Goal: Transaction & Acquisition: Purchase product/service

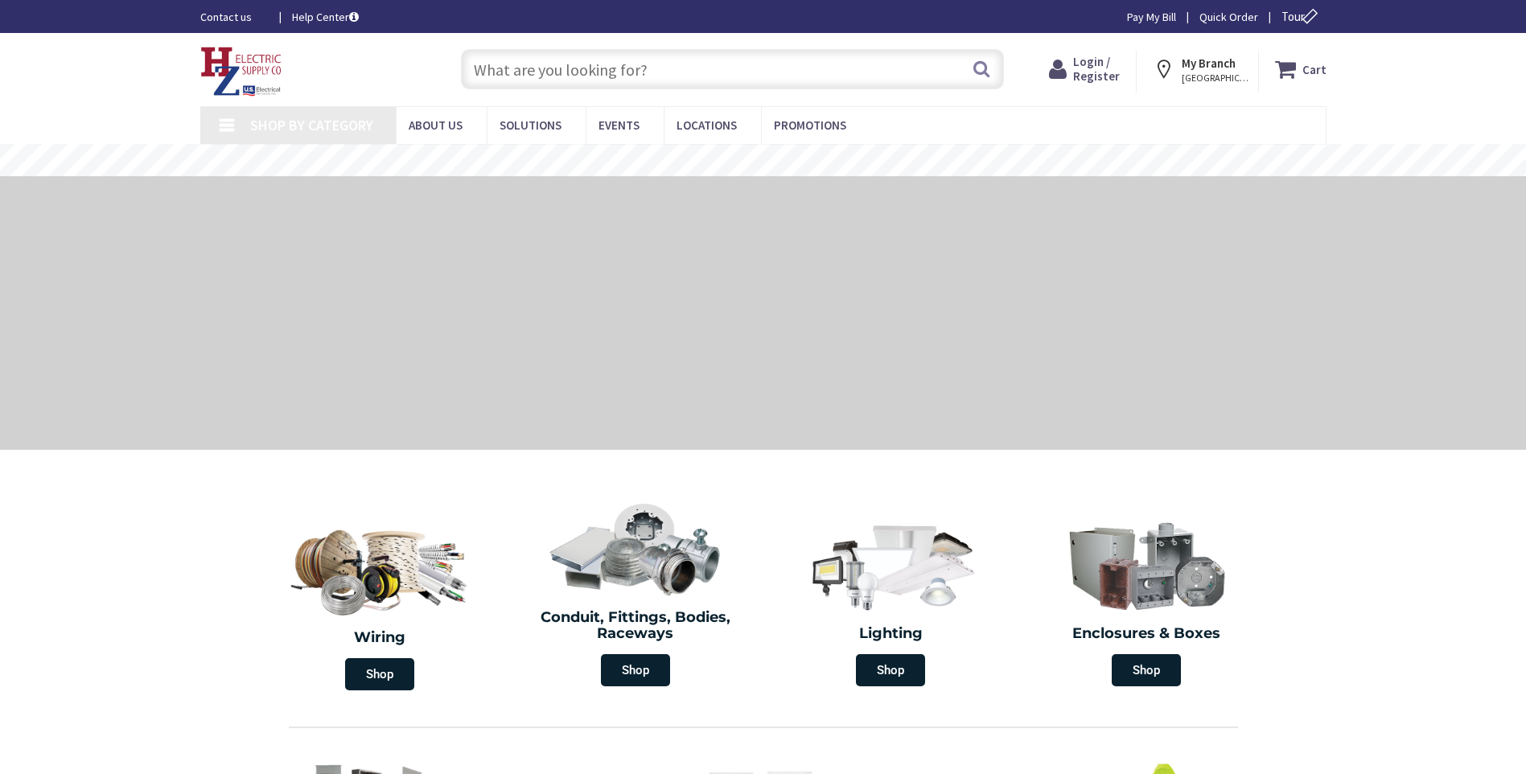
type input "Chestnut Ln, Niskayuna, [GEOGRAPHIC_DATA], [GEOGRAPHIC_DATA]"
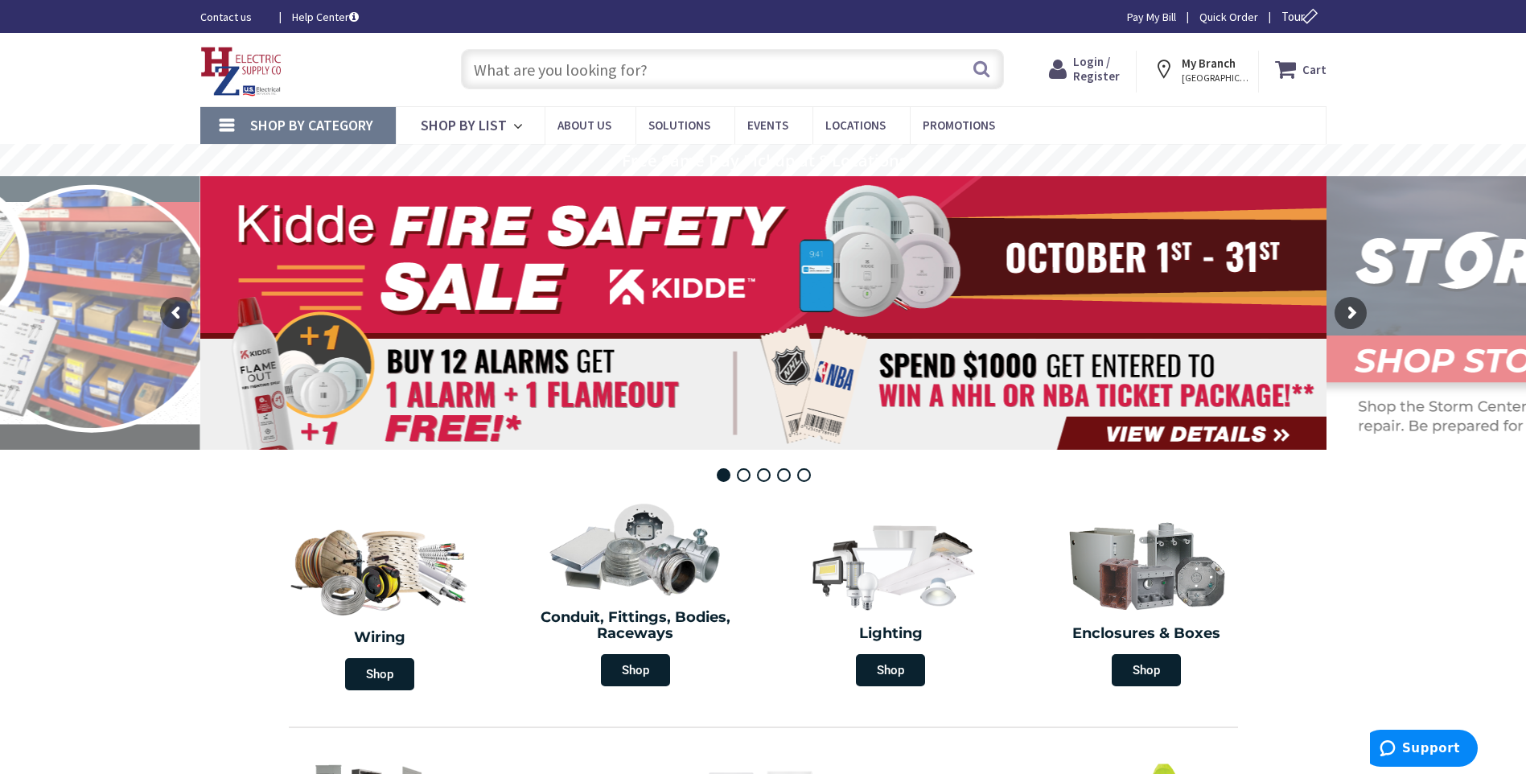
click at [636, 80] on input "text" at bounding box center [732, 69] width 543 height 40
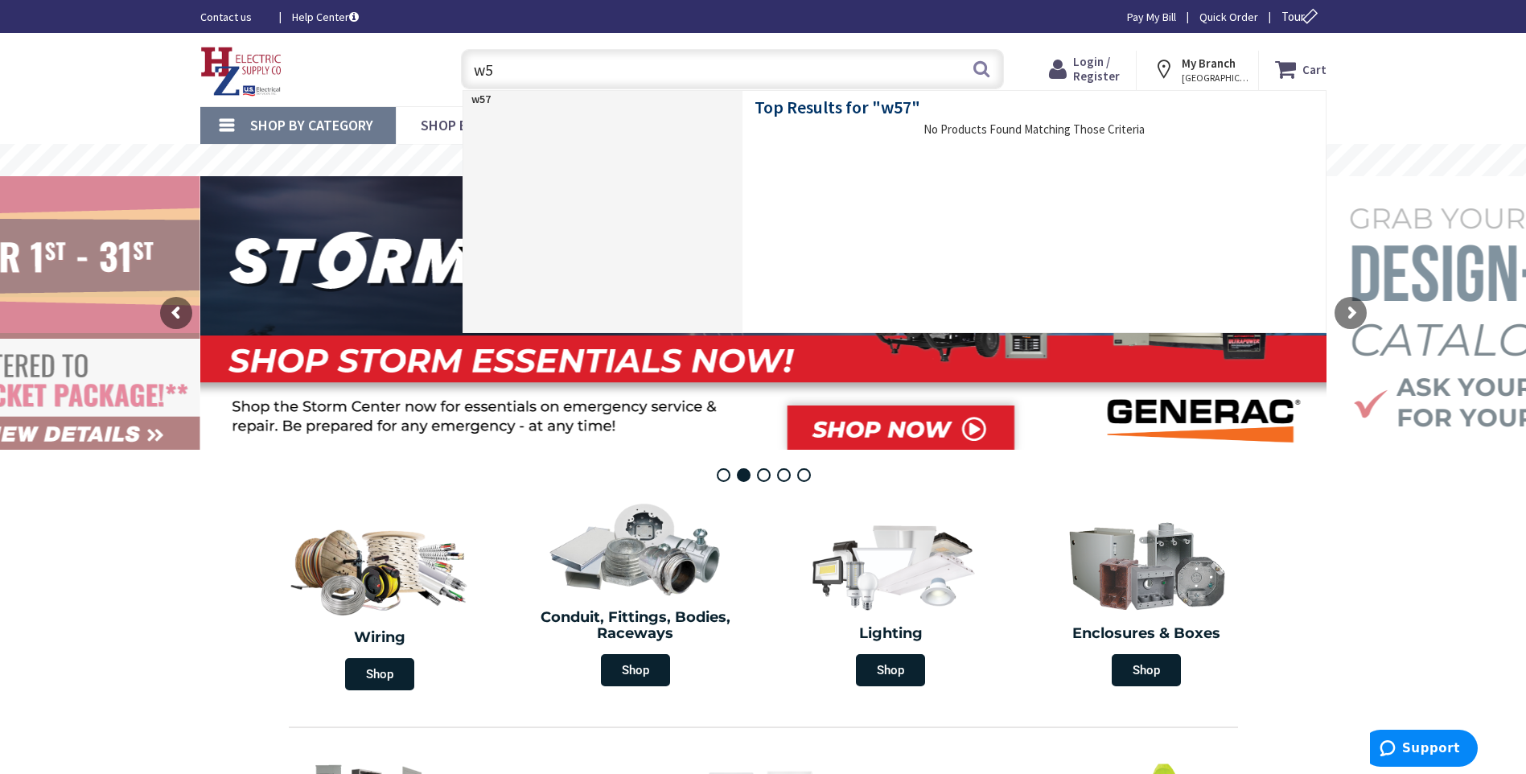
type input "w"
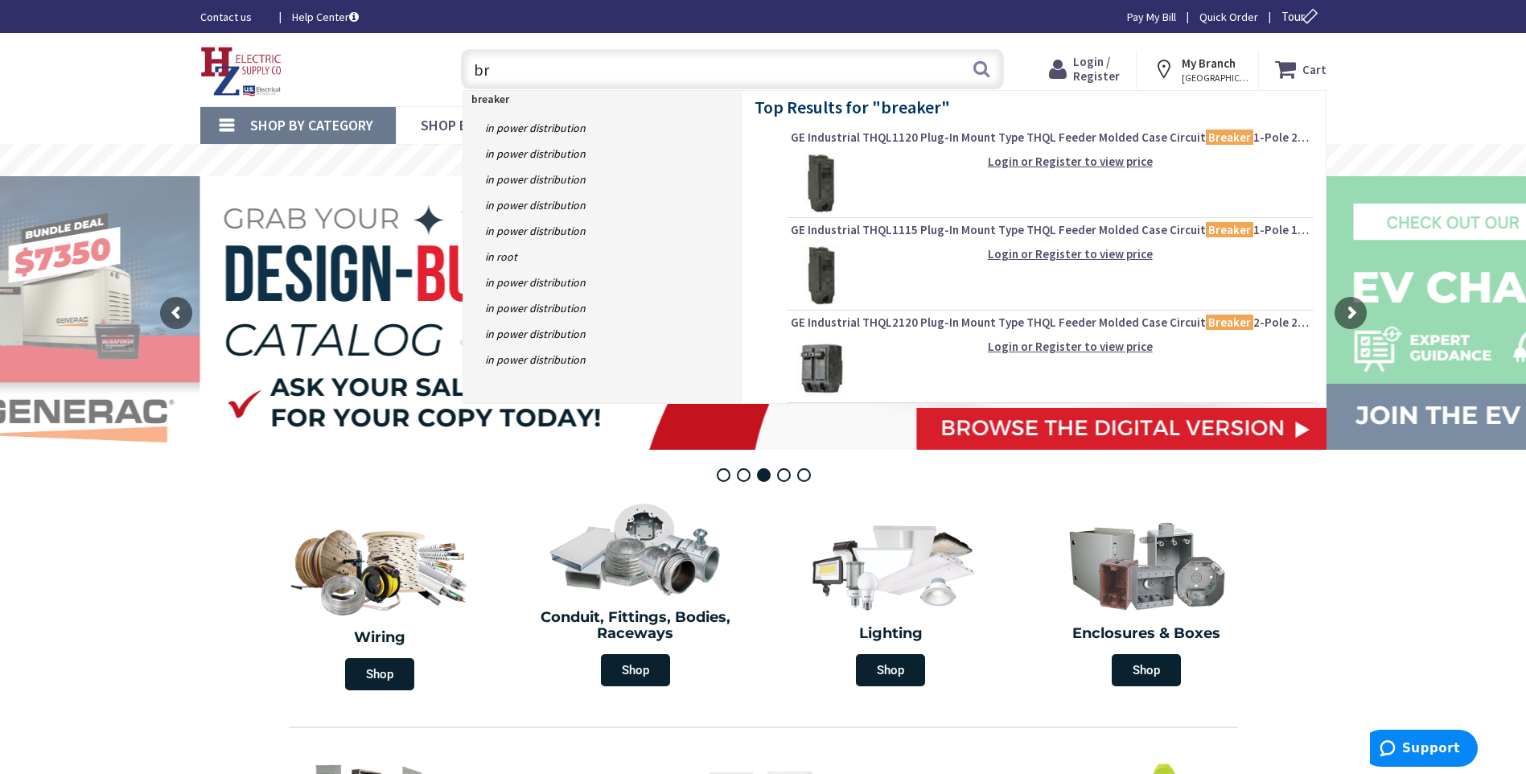
type input "b"
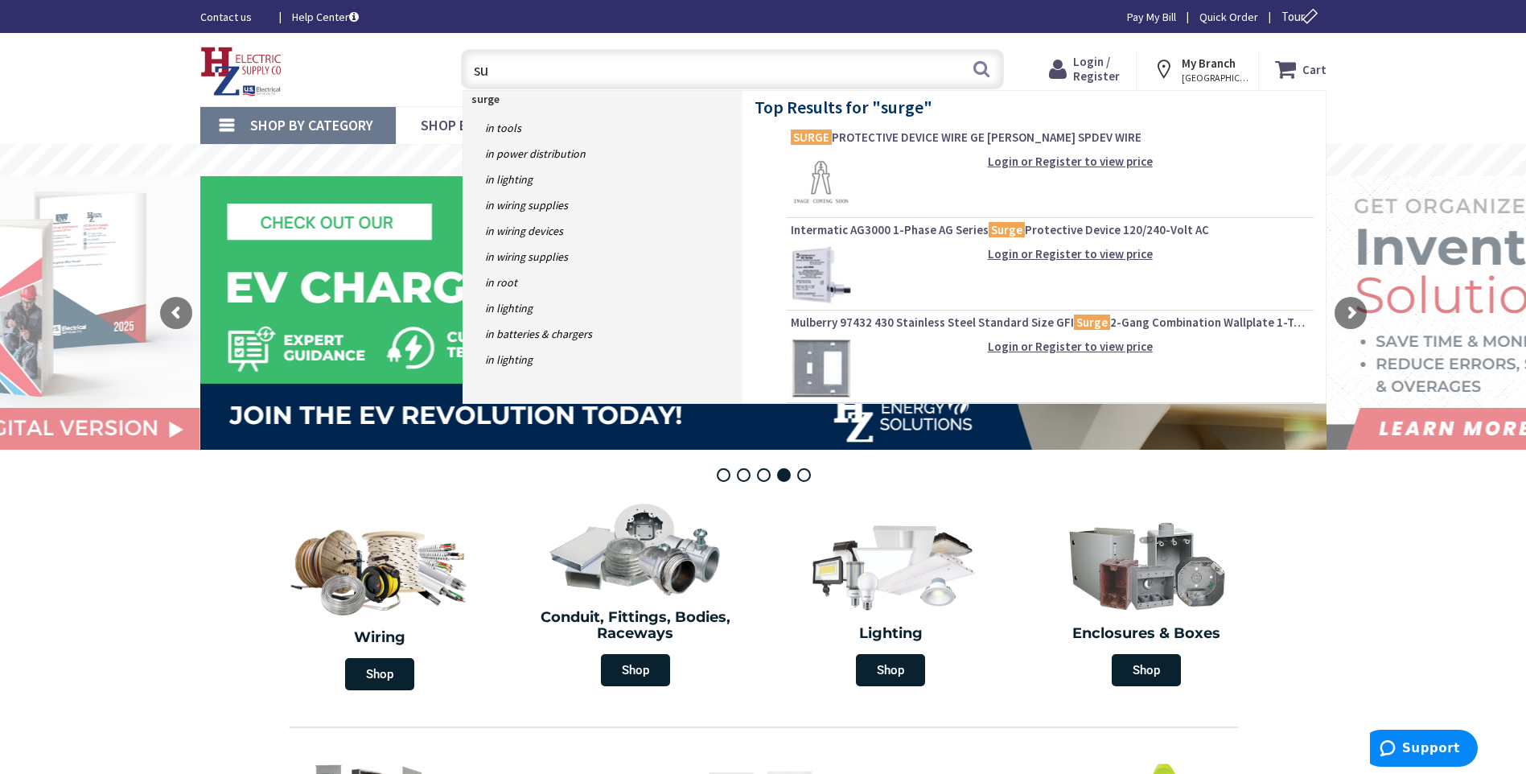
type input "s"
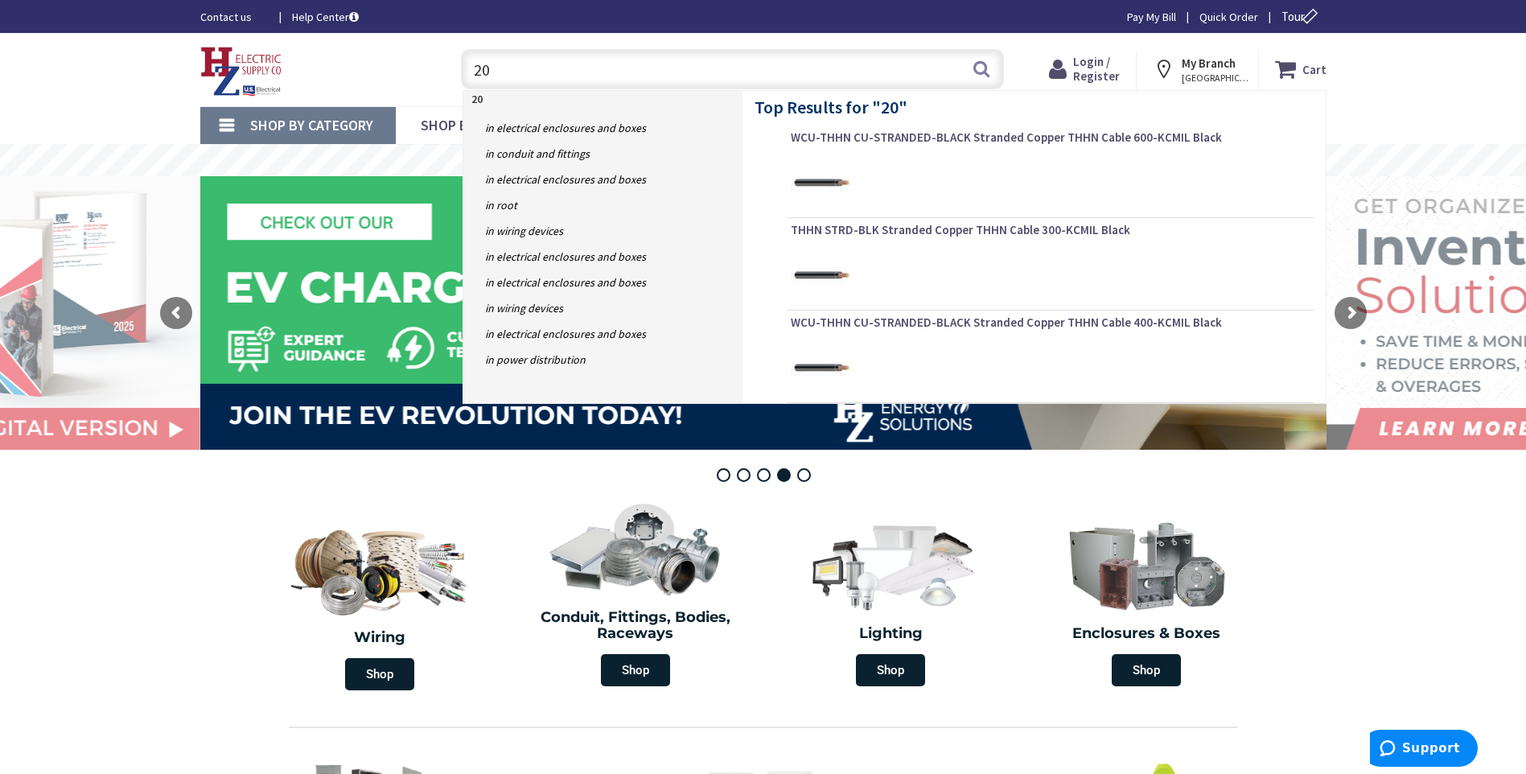
type input "20a"
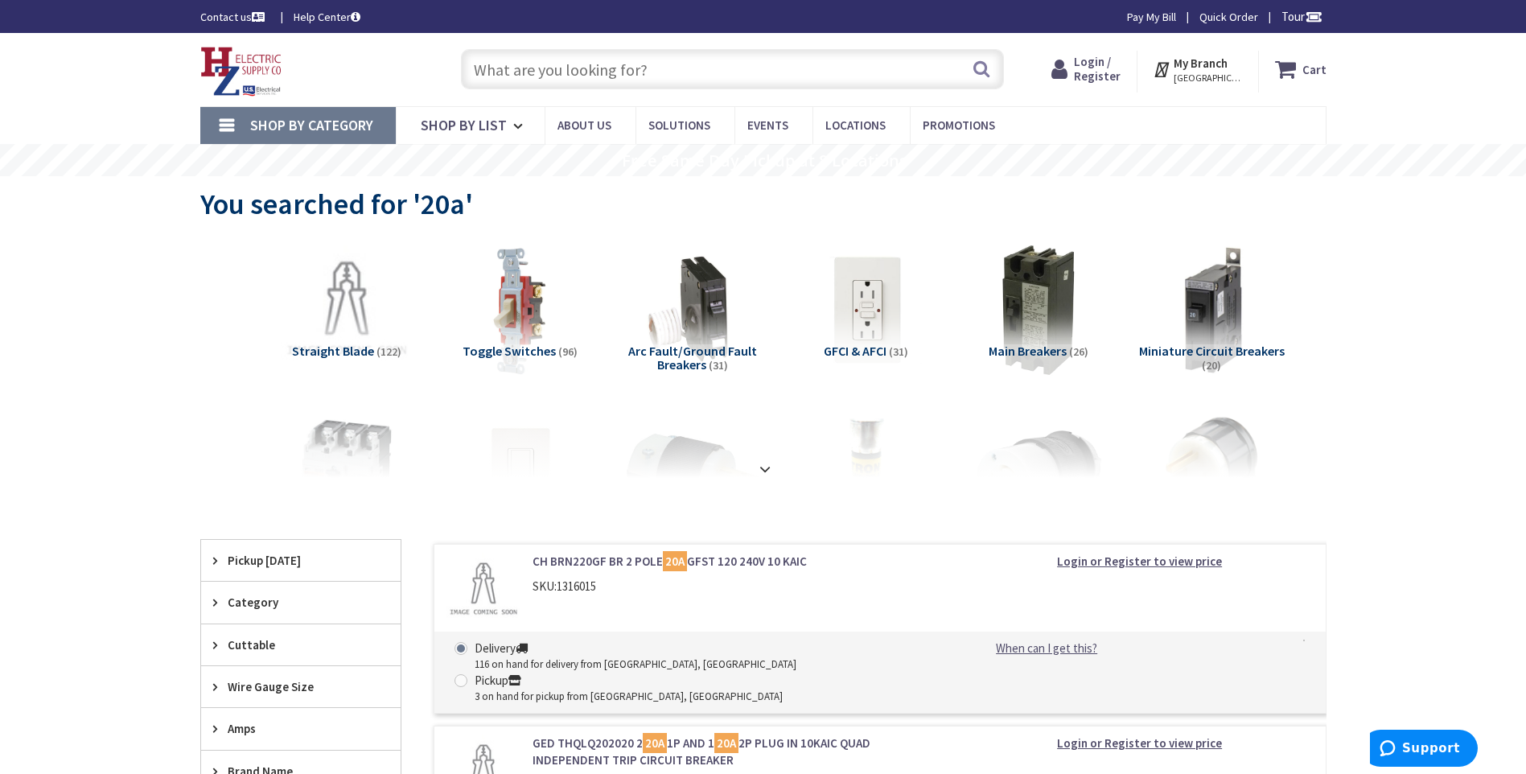
click at [1220, 348] on span "Miniature Circuit Breakers" at bounding box center [1212, 351] width 146 height 16
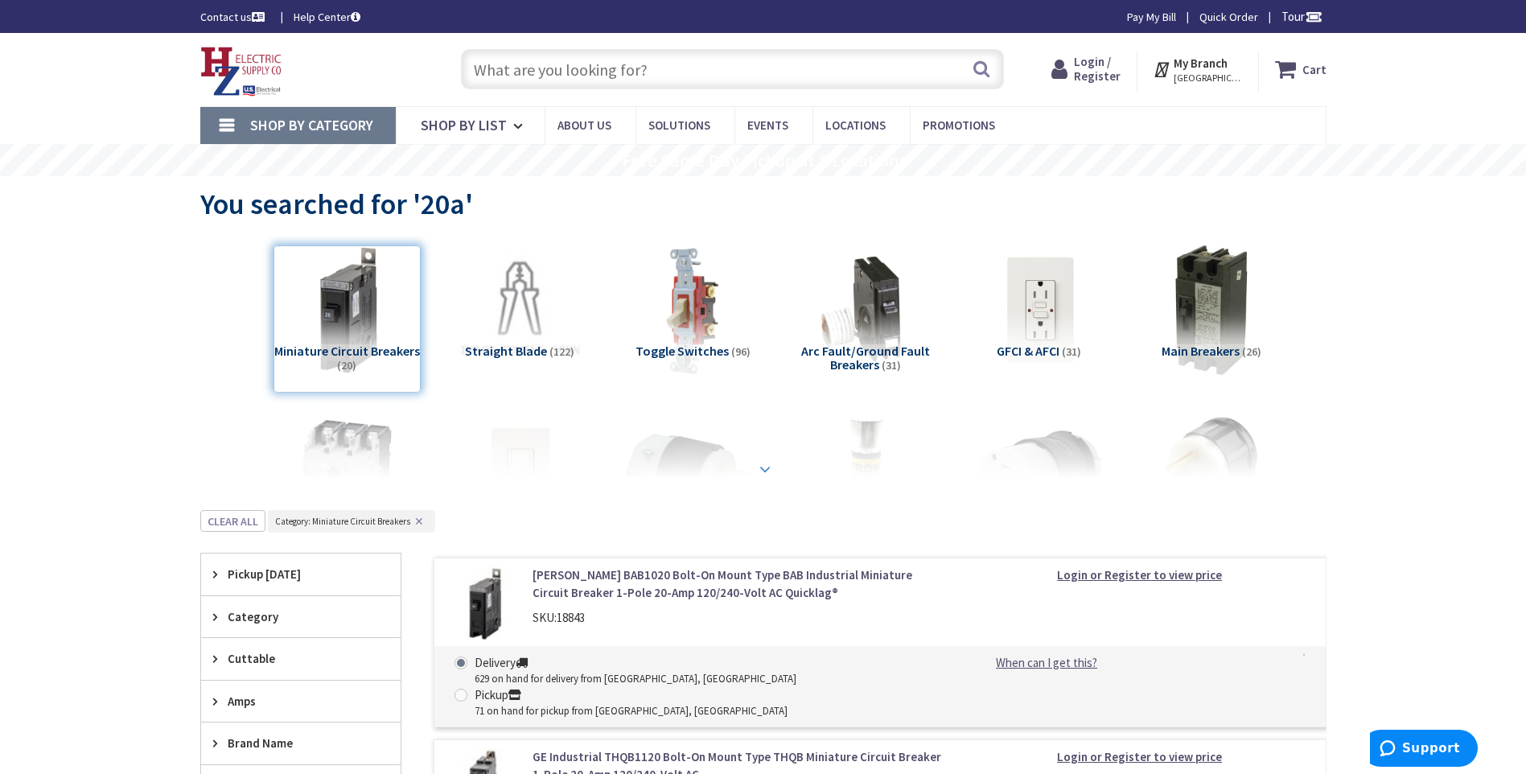
click at [763, 470] on strong at bounding box center [764, 469] width 19 height 18
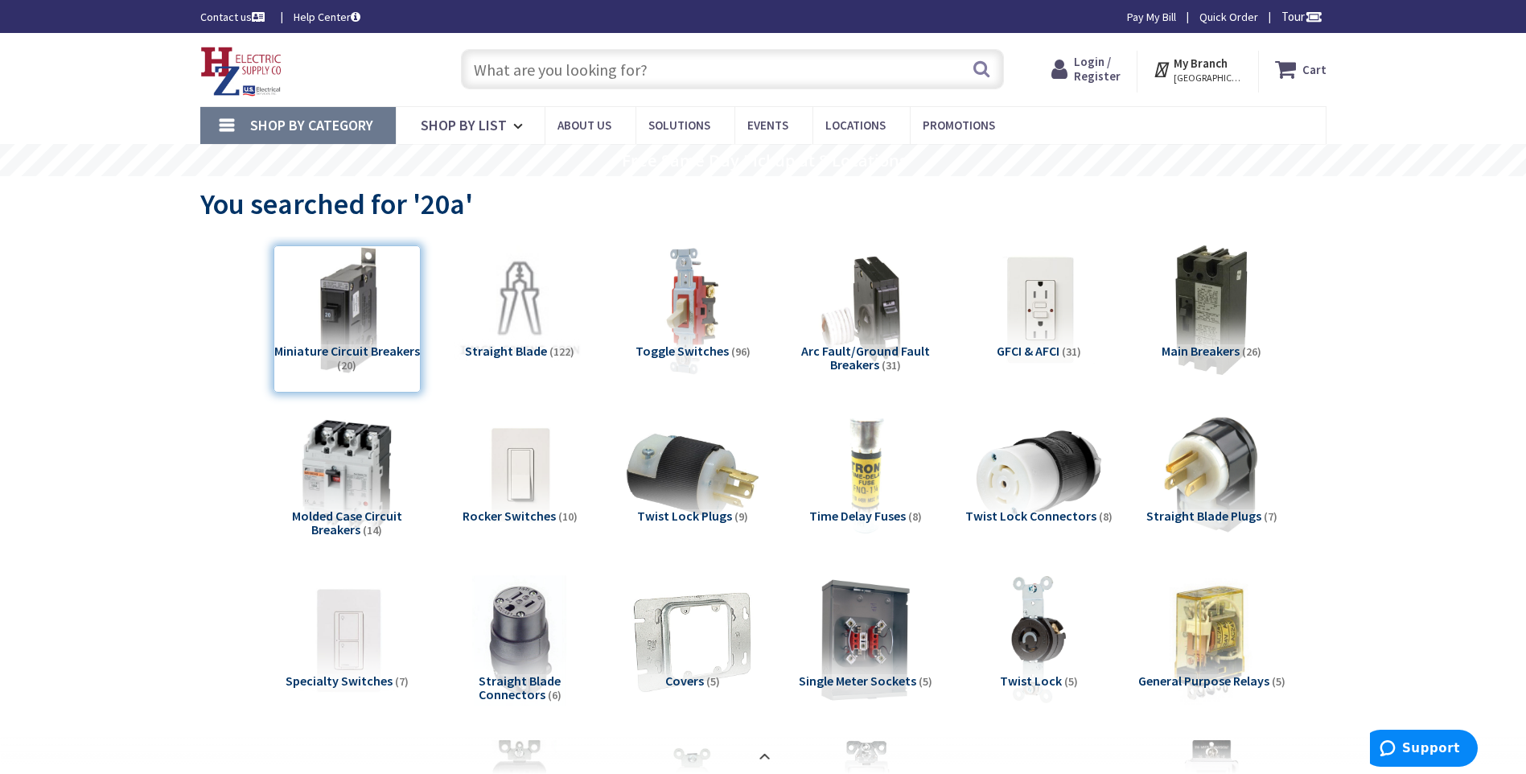
click at [817, 84] on input "text" at bounding box center [732, 69] width 543 height 40
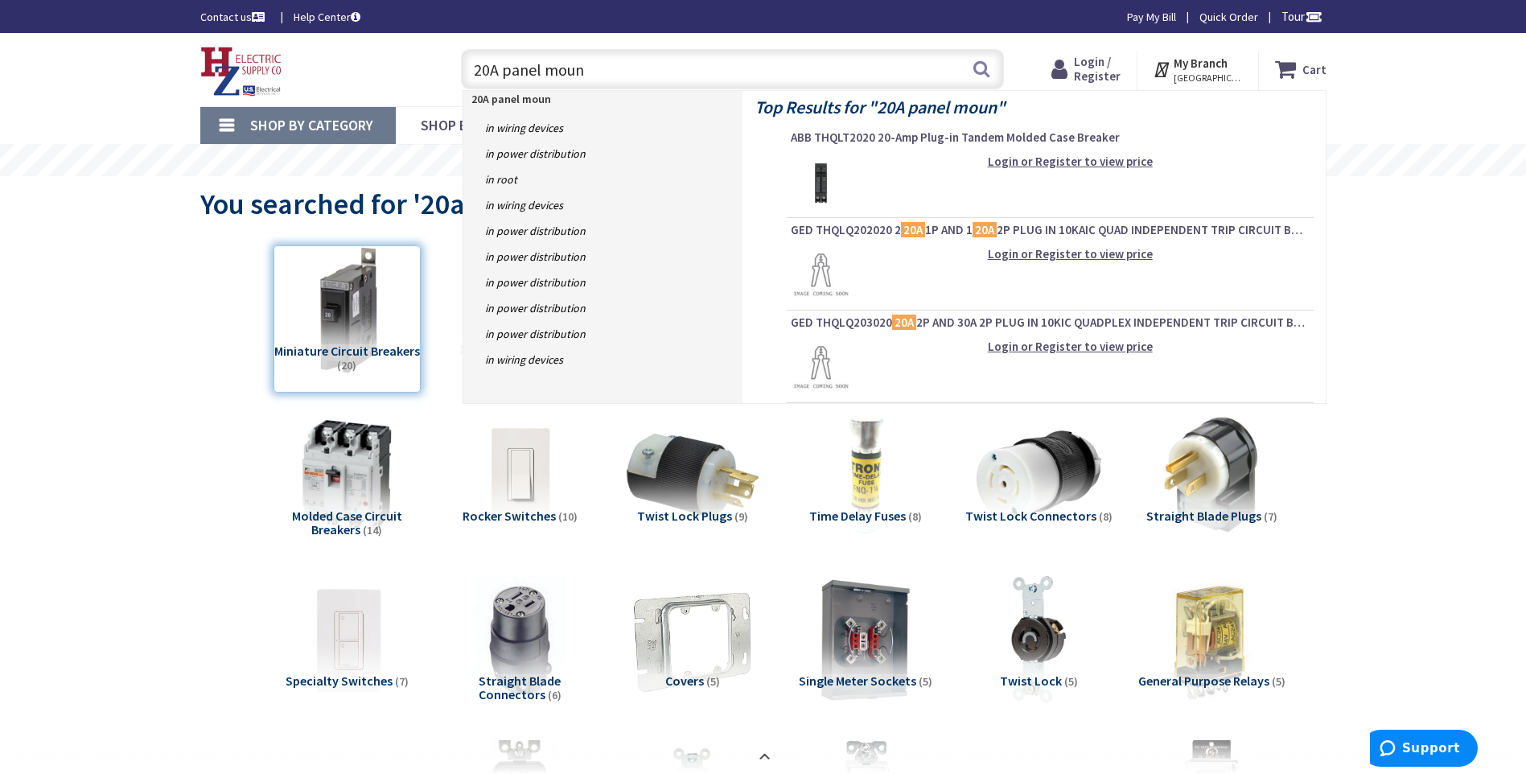
type input "20A panel mount"
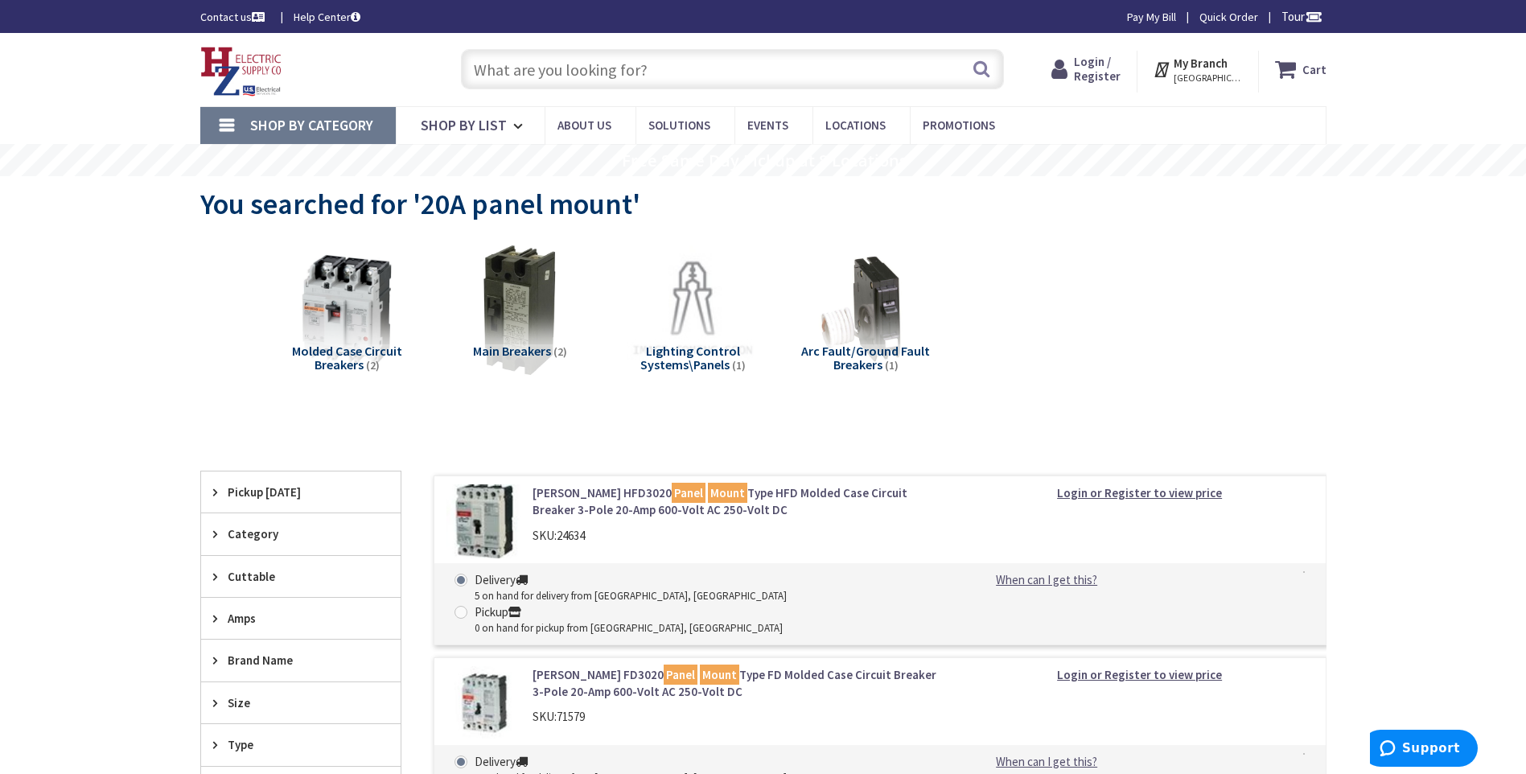
click at [784, 75] on input "text" at bounding box center [732, 69] width 543 height 40
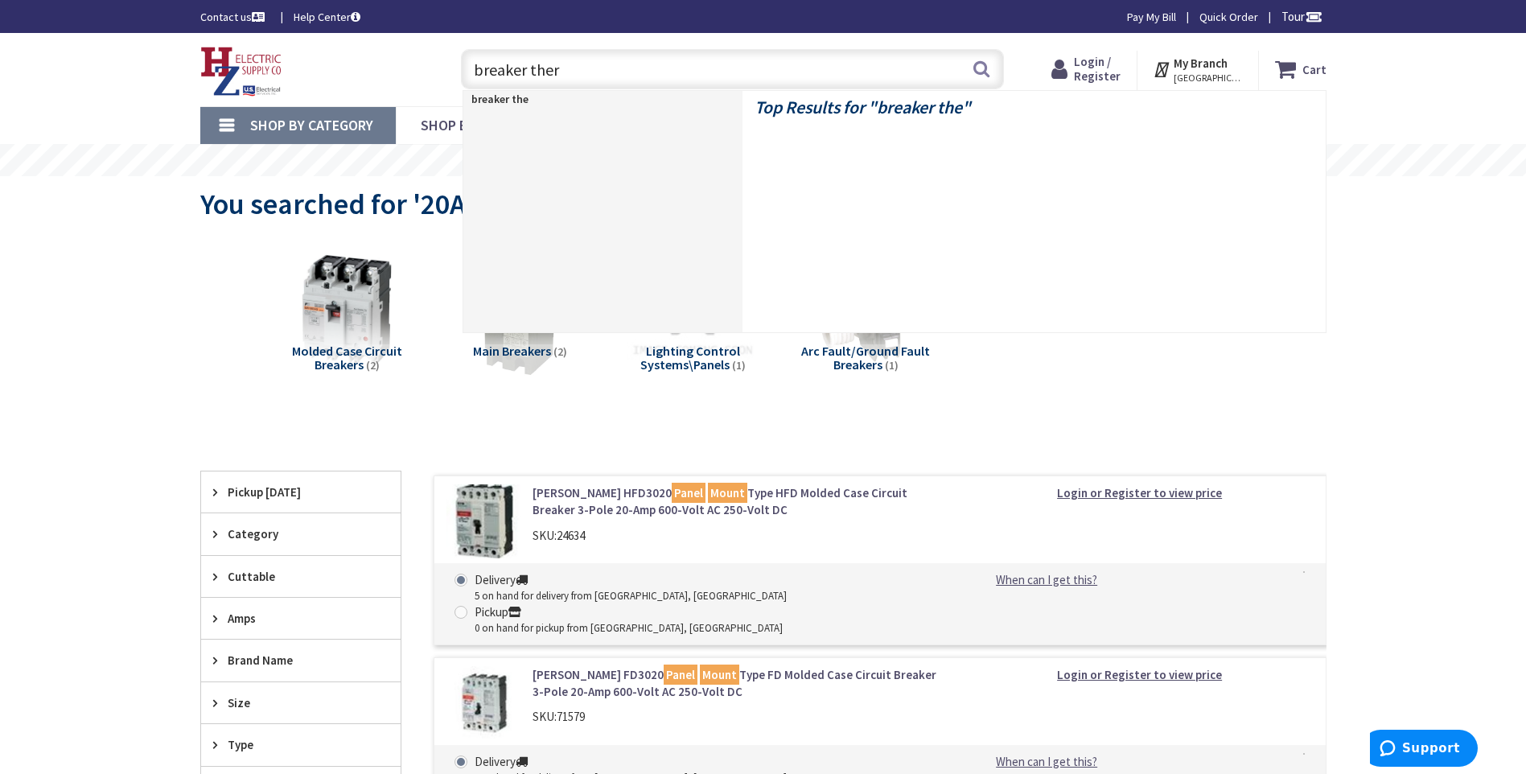
type input "breaker therm"
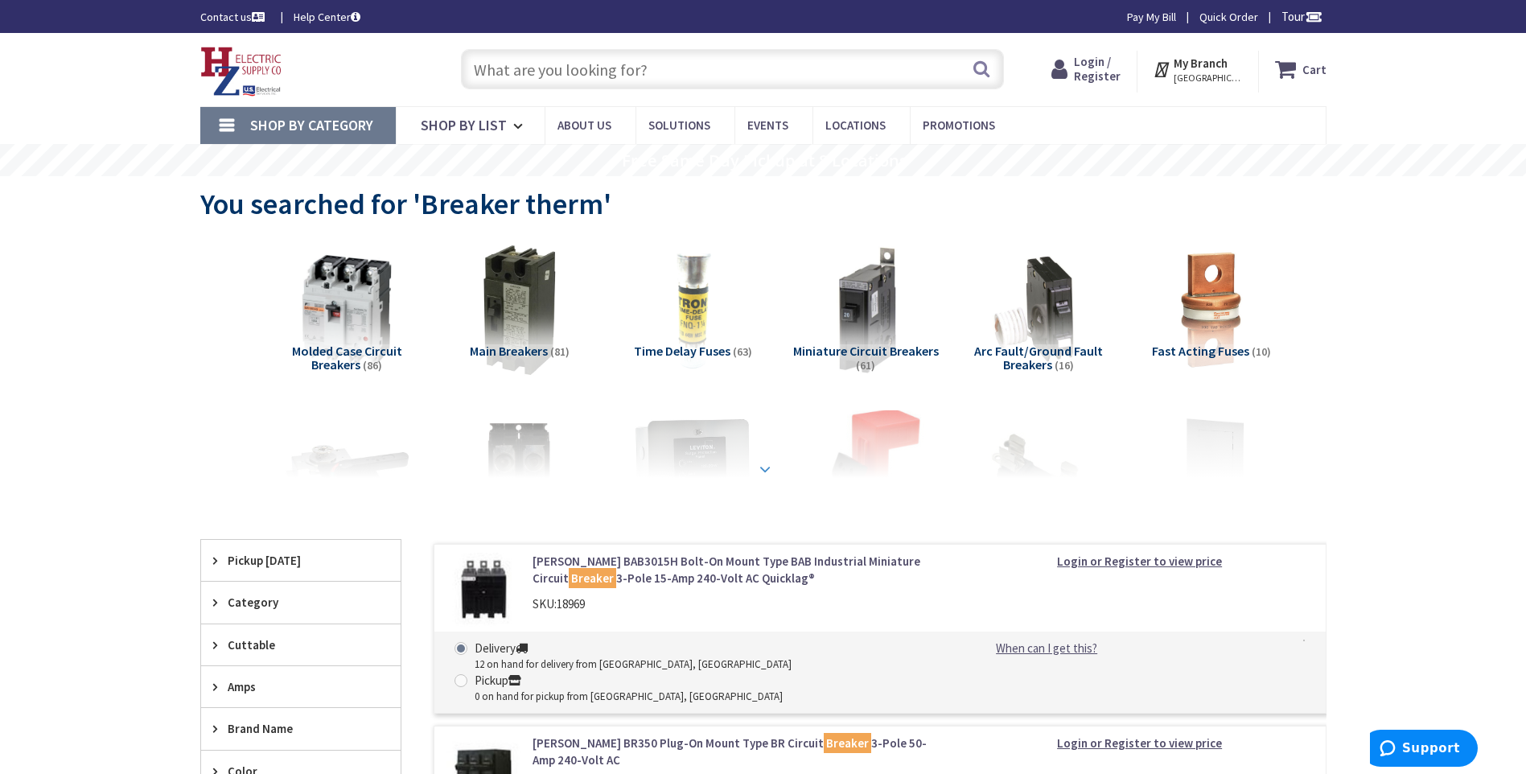
click at [763, 469] on strong at bounding box center [764, 469] width 19 height 18
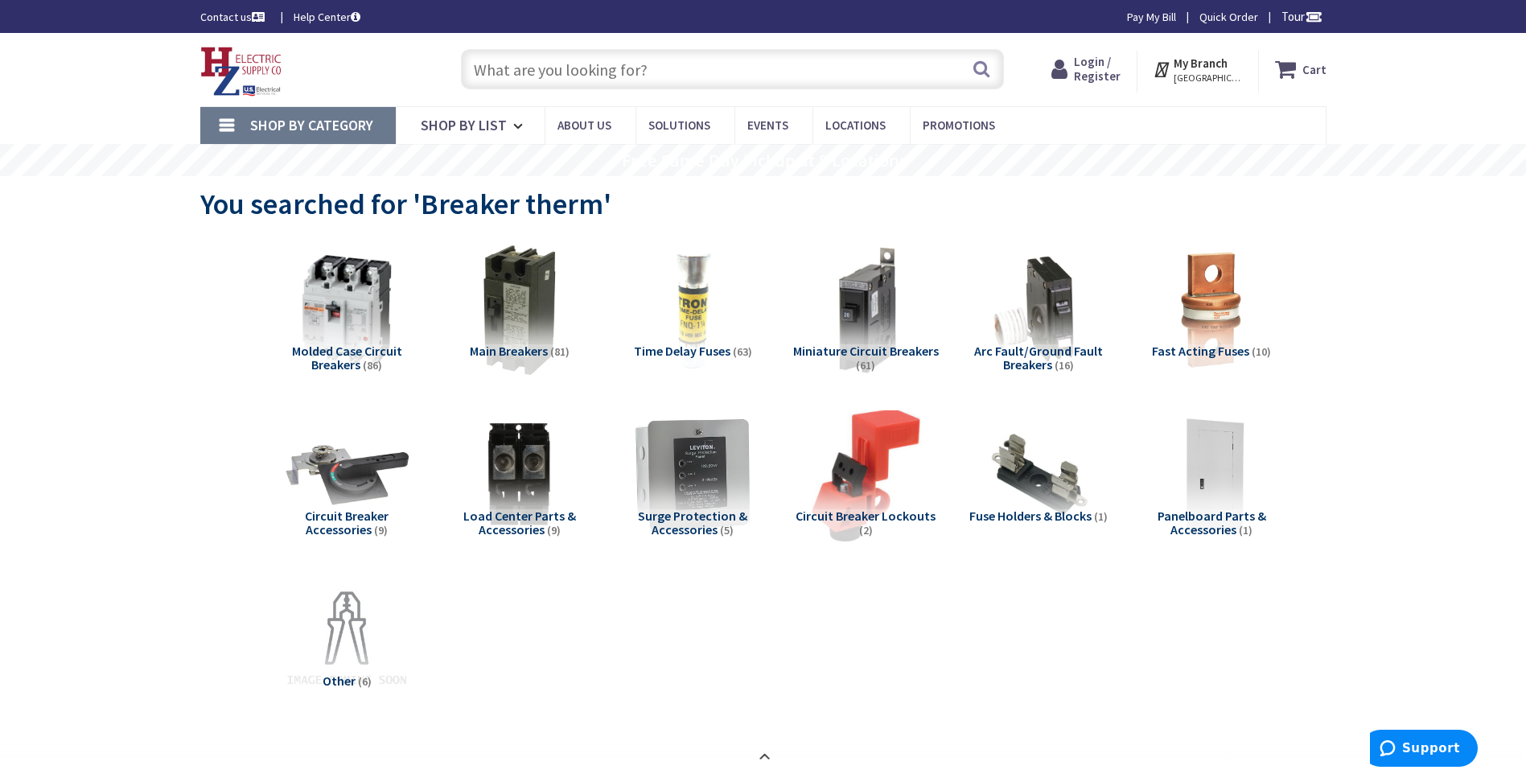
click at [686, 77] on input "text" at bounding box center [732, 69] width 543 height 40
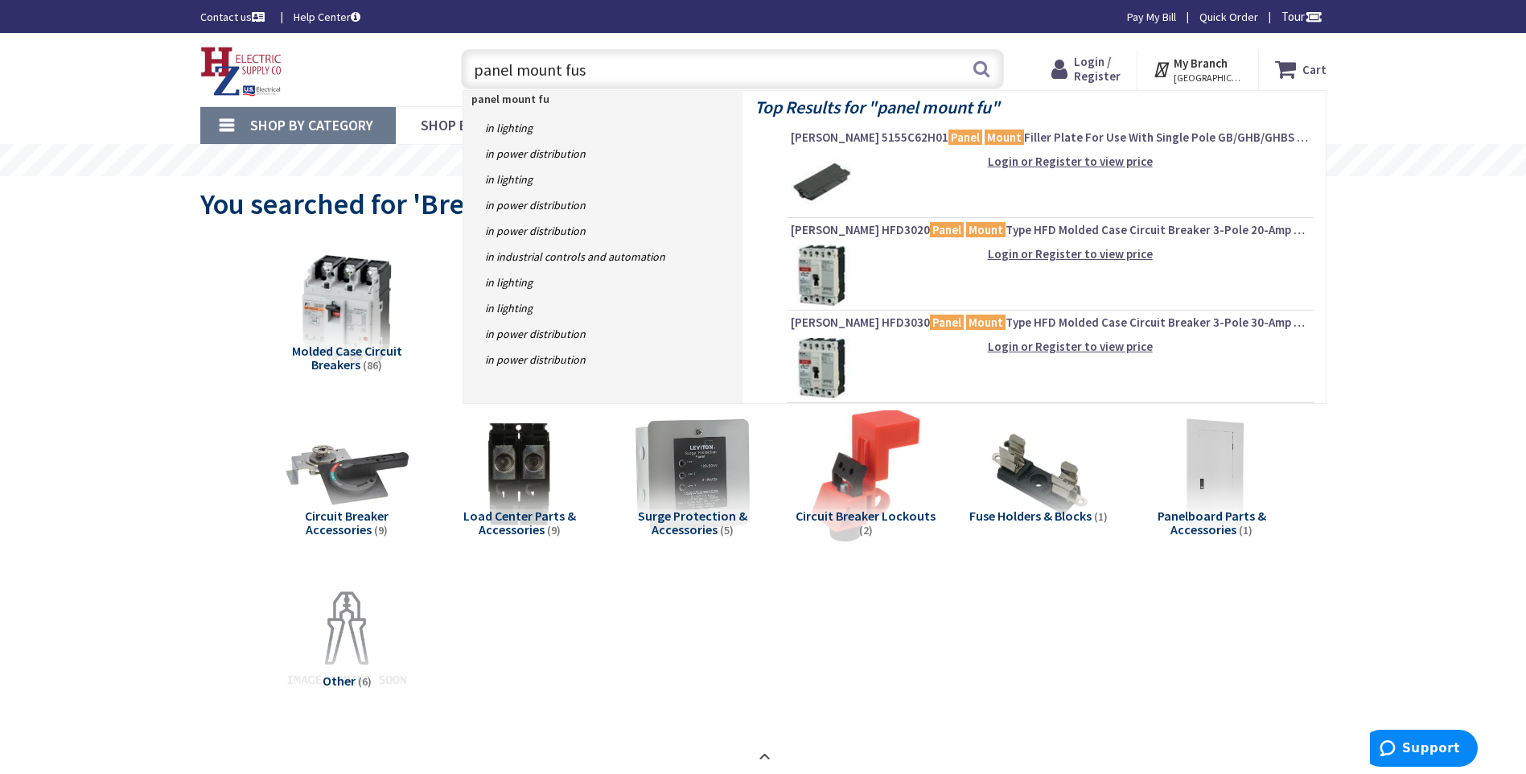
type input "panel mount fuse"
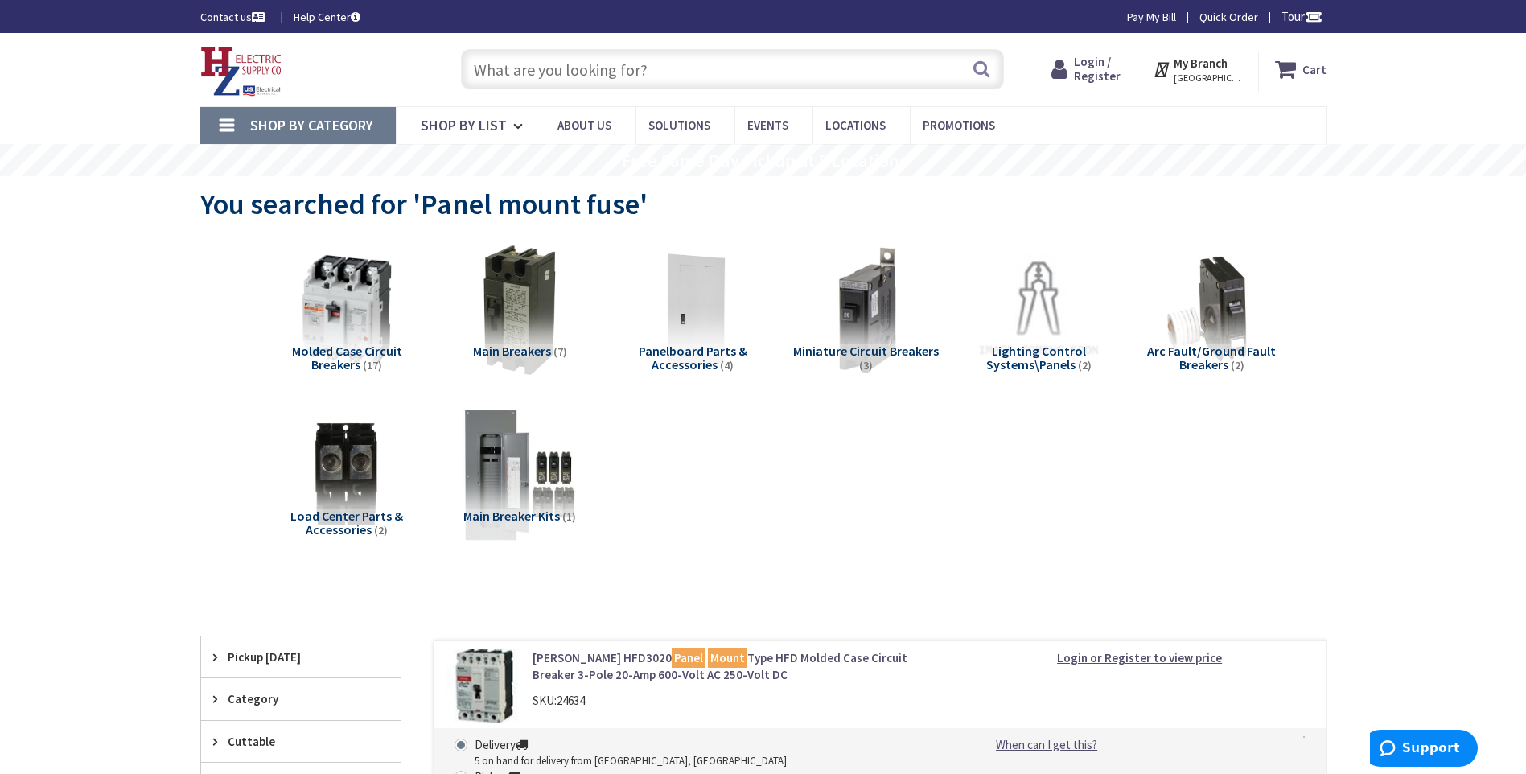
click at [651, 70] on input "text" at bounding box center [732, 69] width 543 height 40
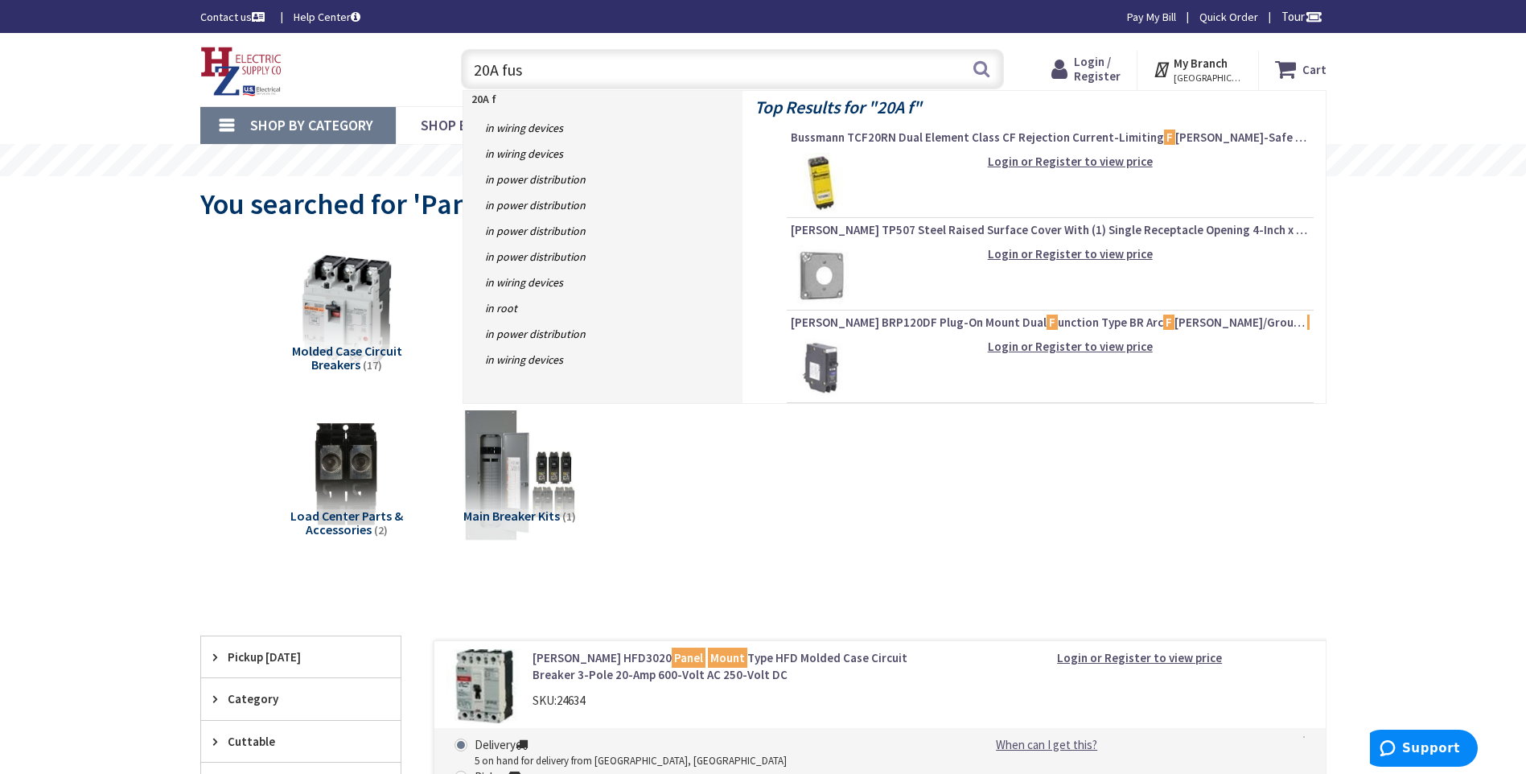
type input "20A fuse"
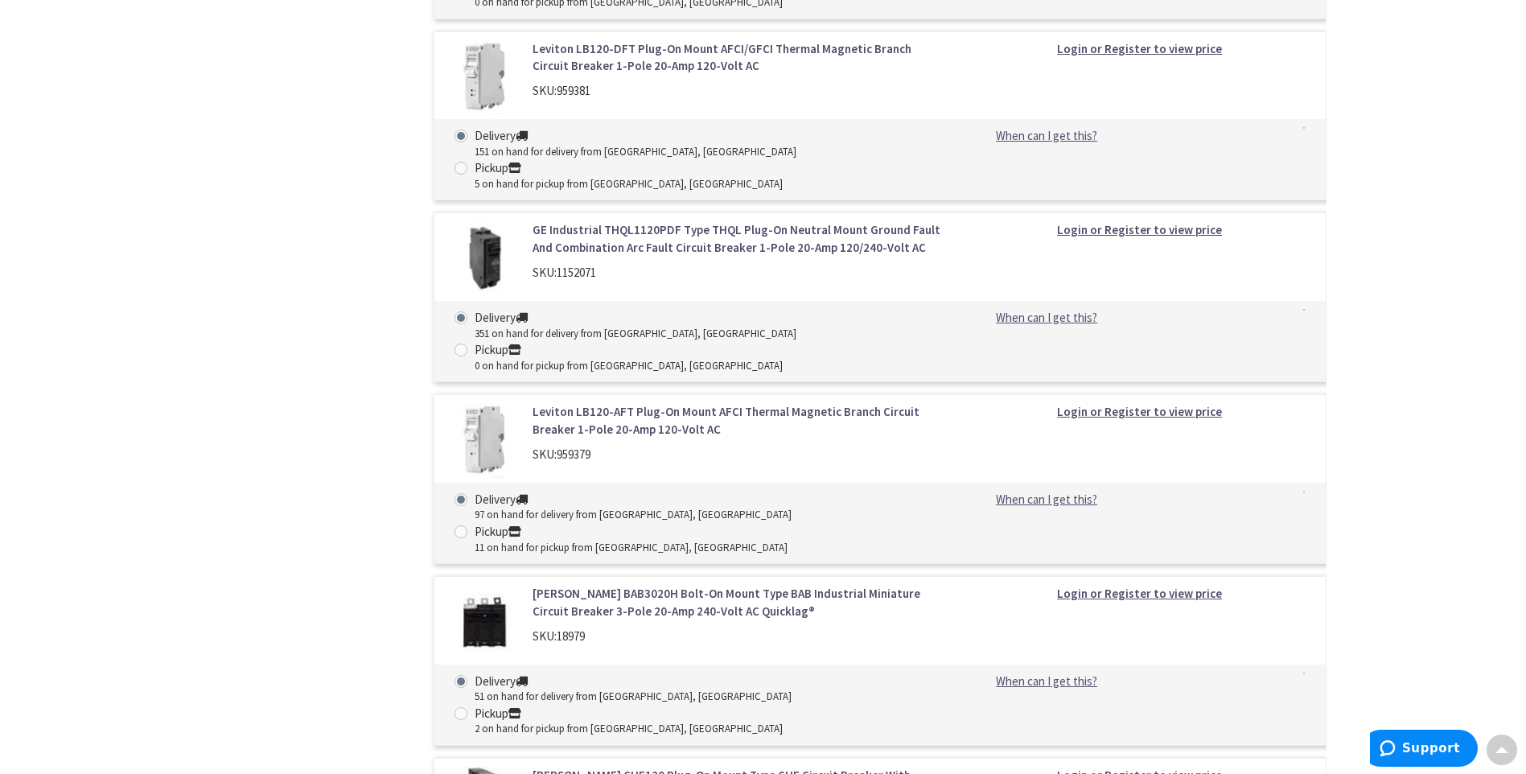
scroll to position [6098, 0]
